Goal: Find specific page/section: Find specific page/section

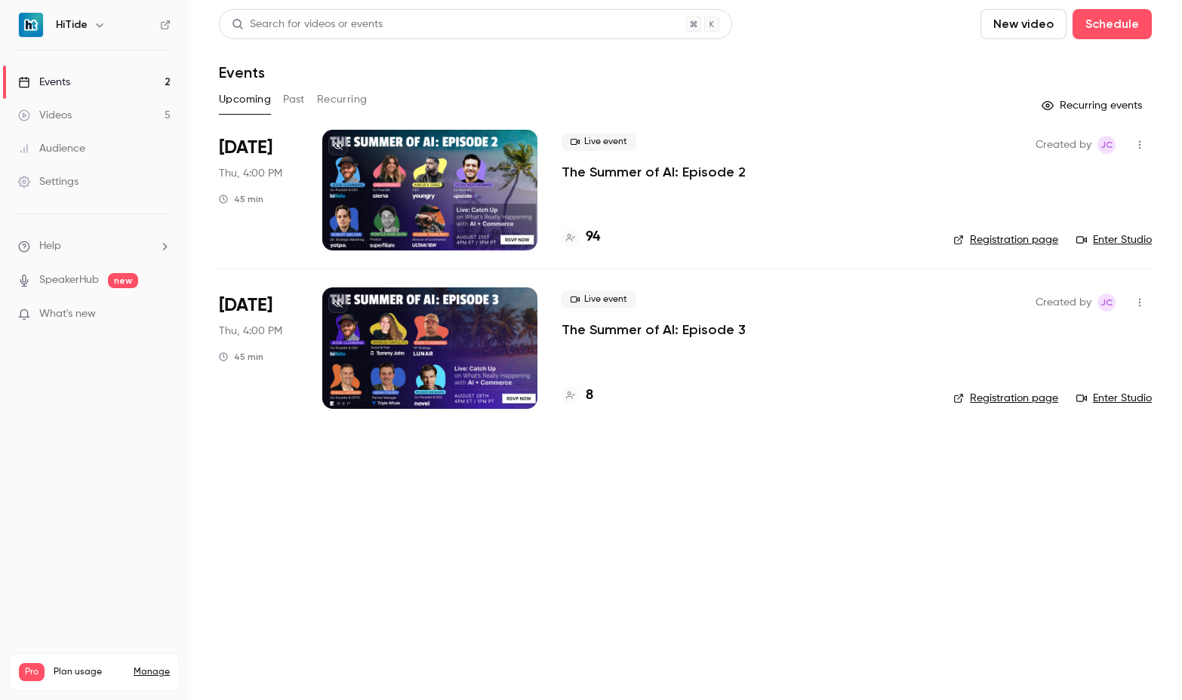
click at [300, 101] on button "Past" at bounding box center [294, 100] width 22 height 24
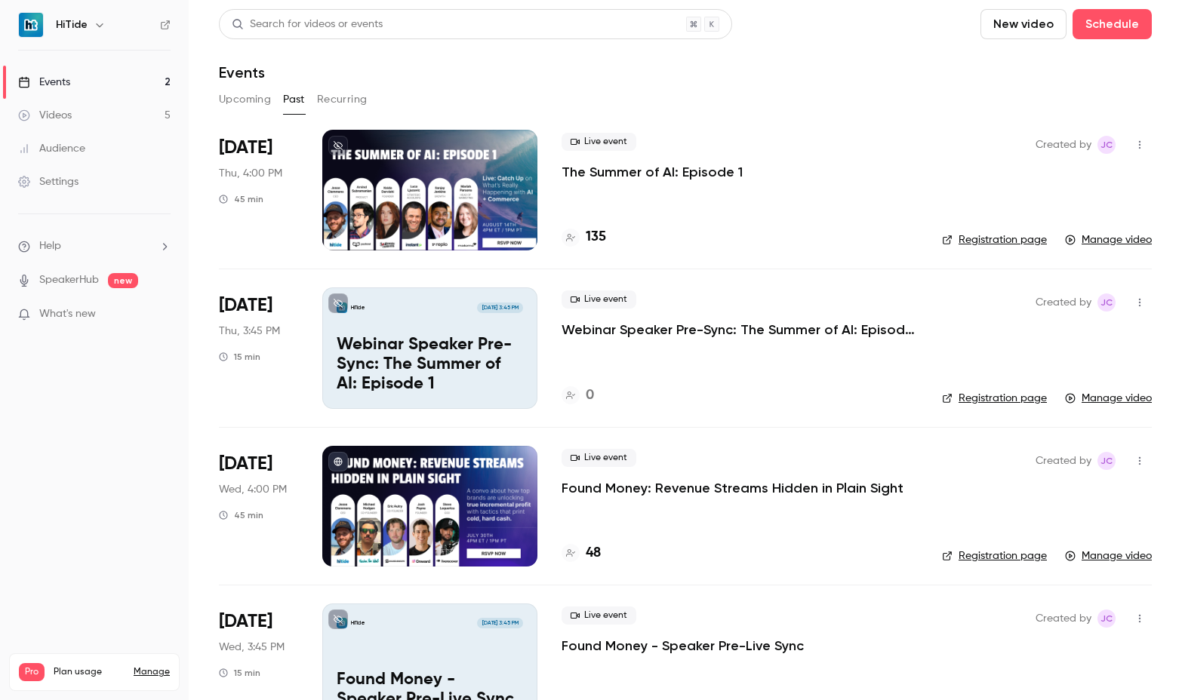
click at [449, 203] on div at bounding box center [429, 190] width 215 height 121
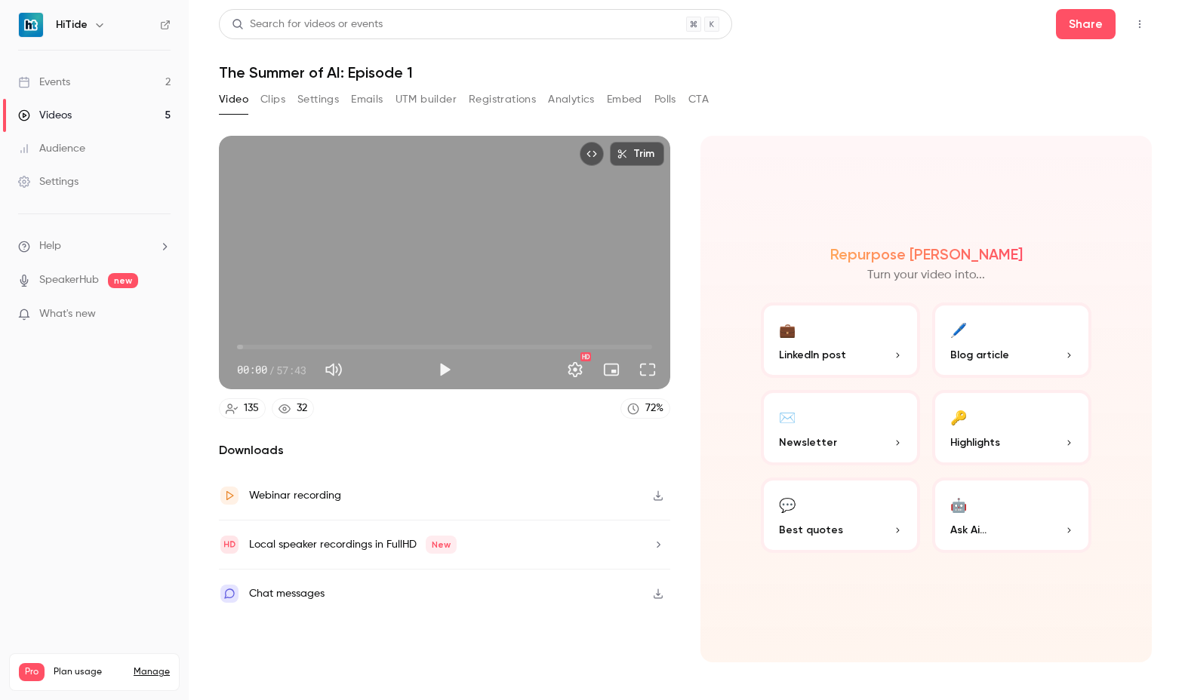
click at [480, 100] on button "Registrations" at bounding box center [502, 100] width 67 height 24
